Goal: Communication & Community: Answer question/provide support

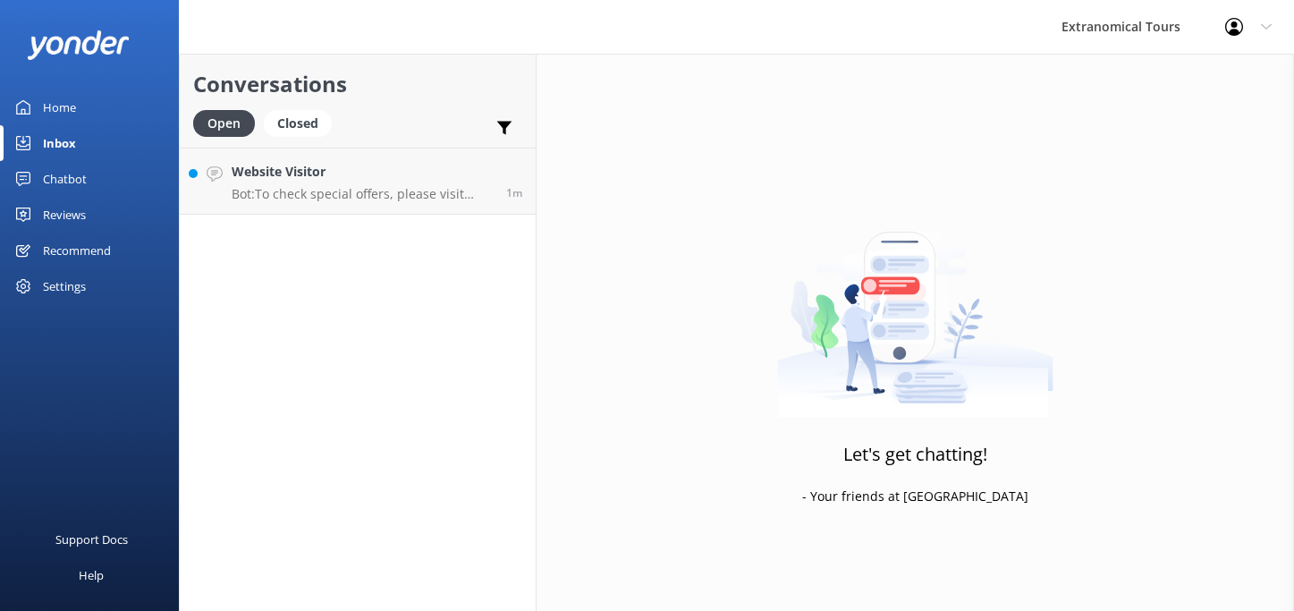
click at [441, 213] on link "Website Visitor Bot: To check special offers, please visit [URL][DOMAIN_NAME]. …" at bounding box center [358, 181] width 356 height 67
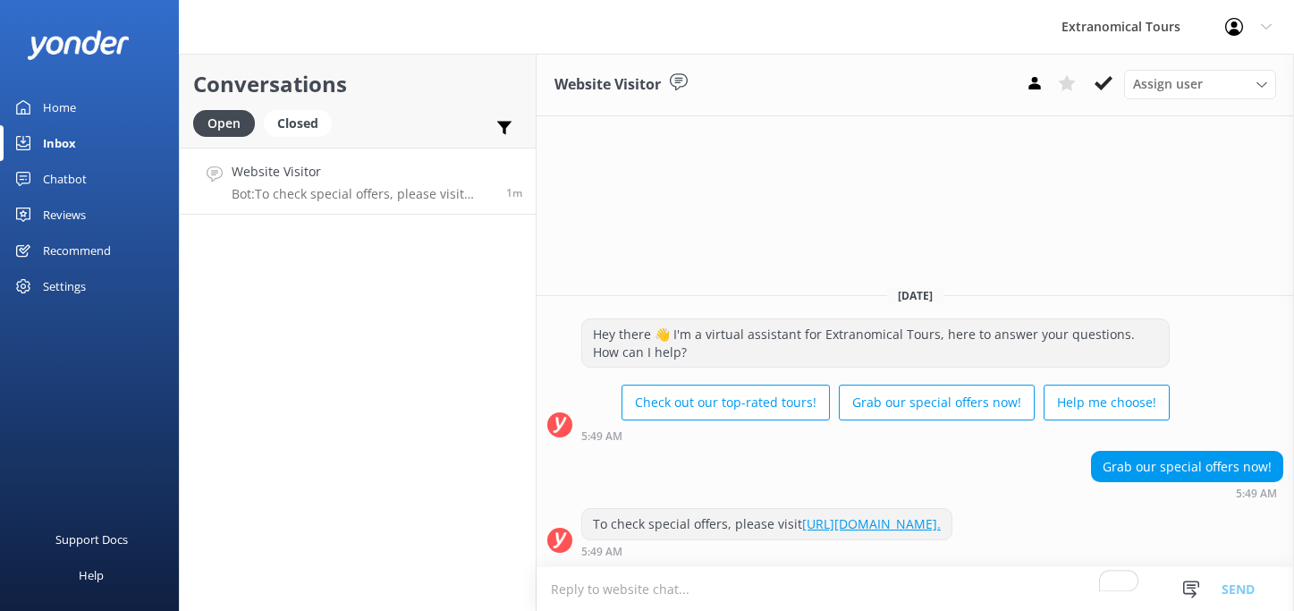
click at [734, 588] on textarea "To enrich screen reader interactions, please activate Accessibility in Grammarl…" at bounding box center [916, 589] width 758 height 44
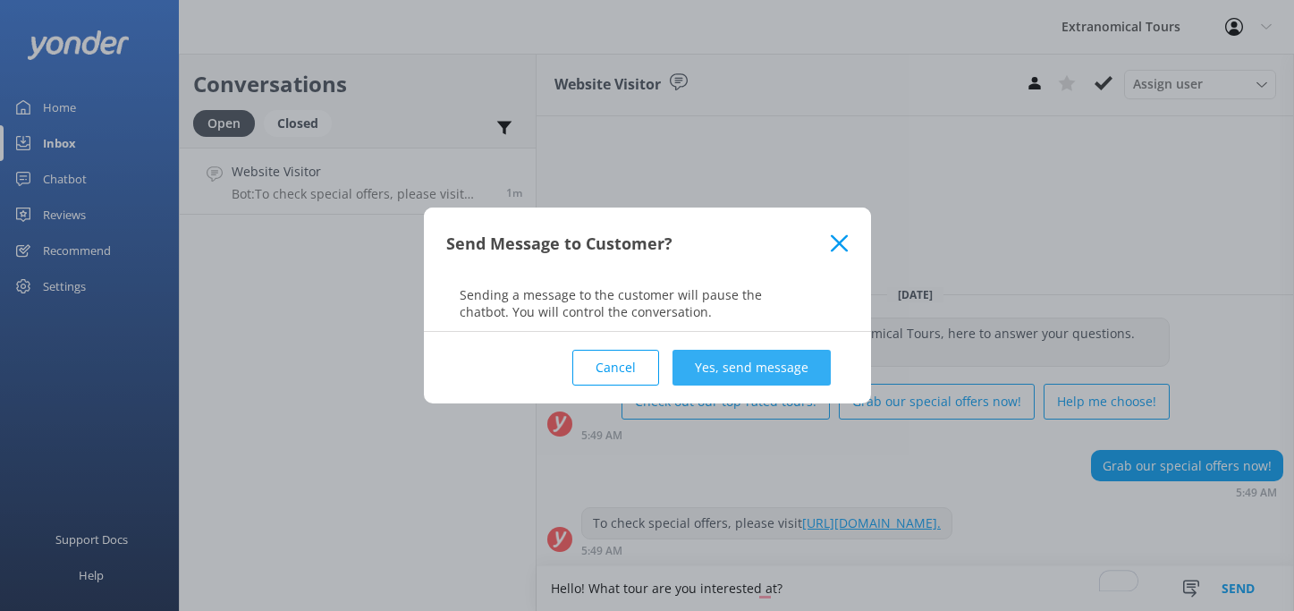
type textarea "Hello! What tour are you interested at?"
click at [822, 379] on button "Yes, send message" at bounding box center [752, 368] width 158 height 36
